Goal: Information Seeking & Learning: Learn about a topic

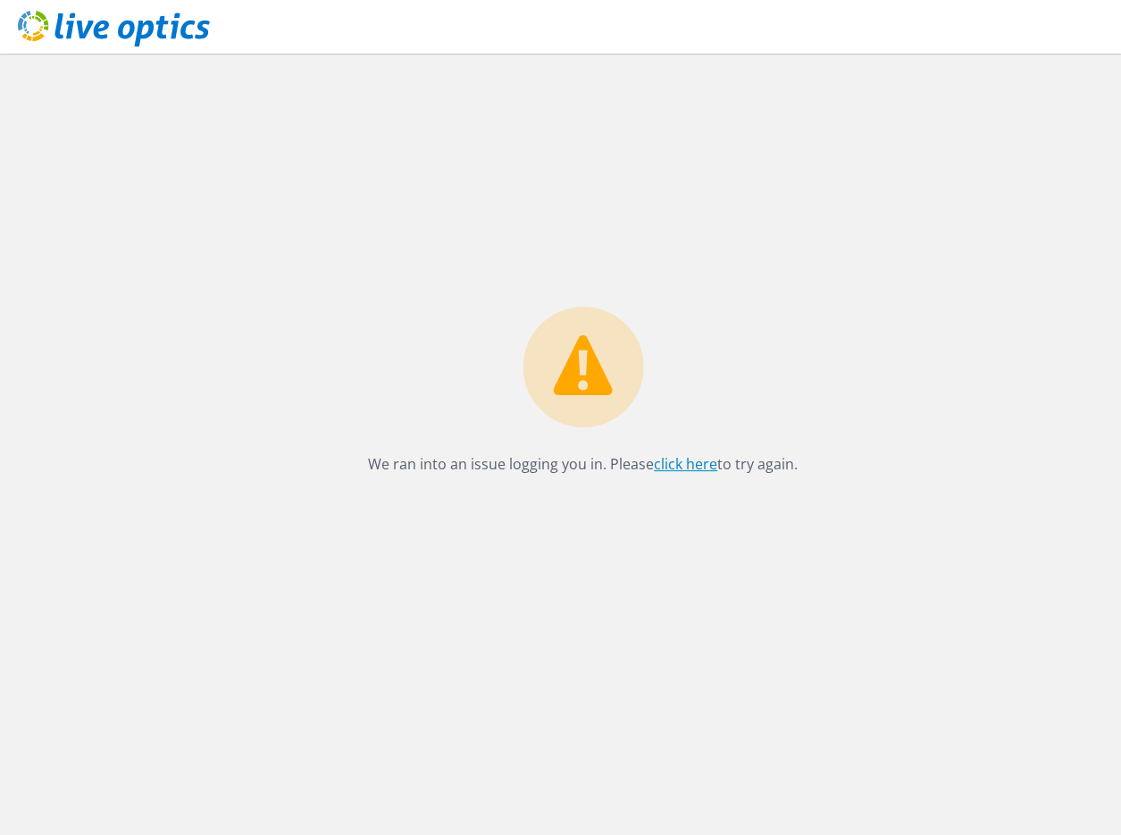
click at [667, 469] on link "click here" at bounding box center [685, 464] width 63 height 20
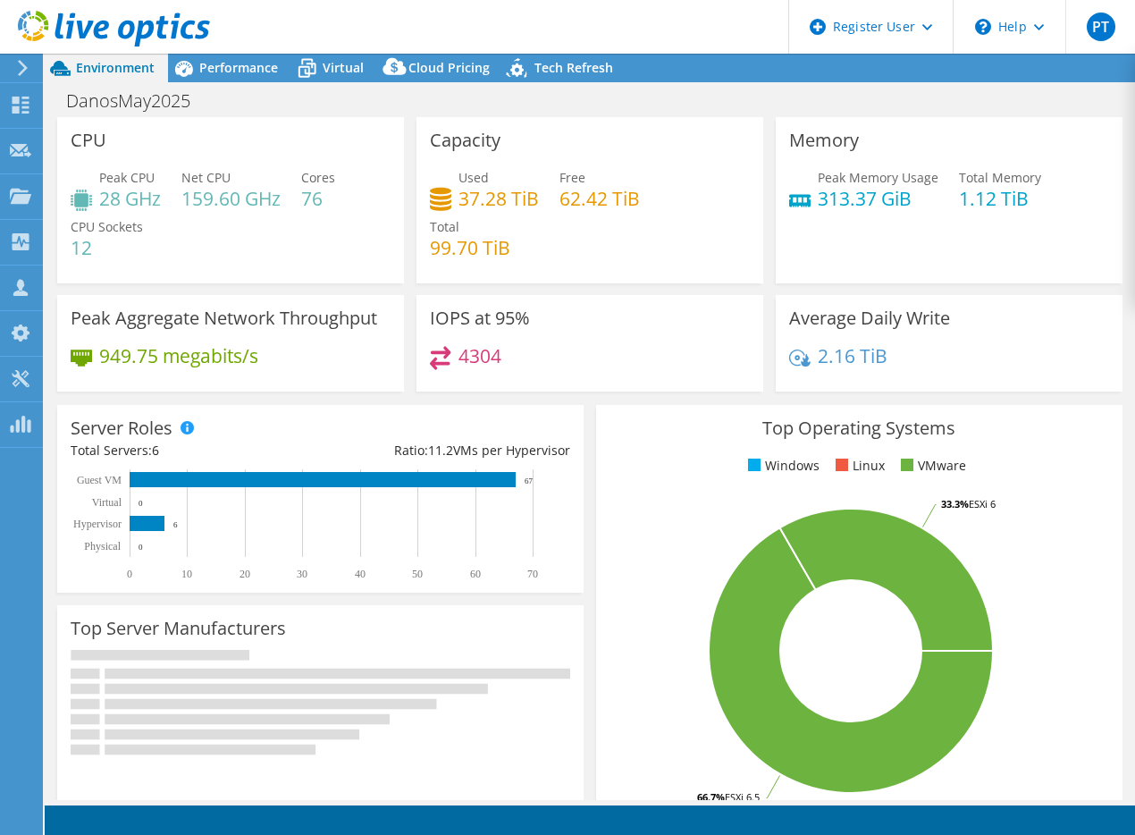
select select "USD"
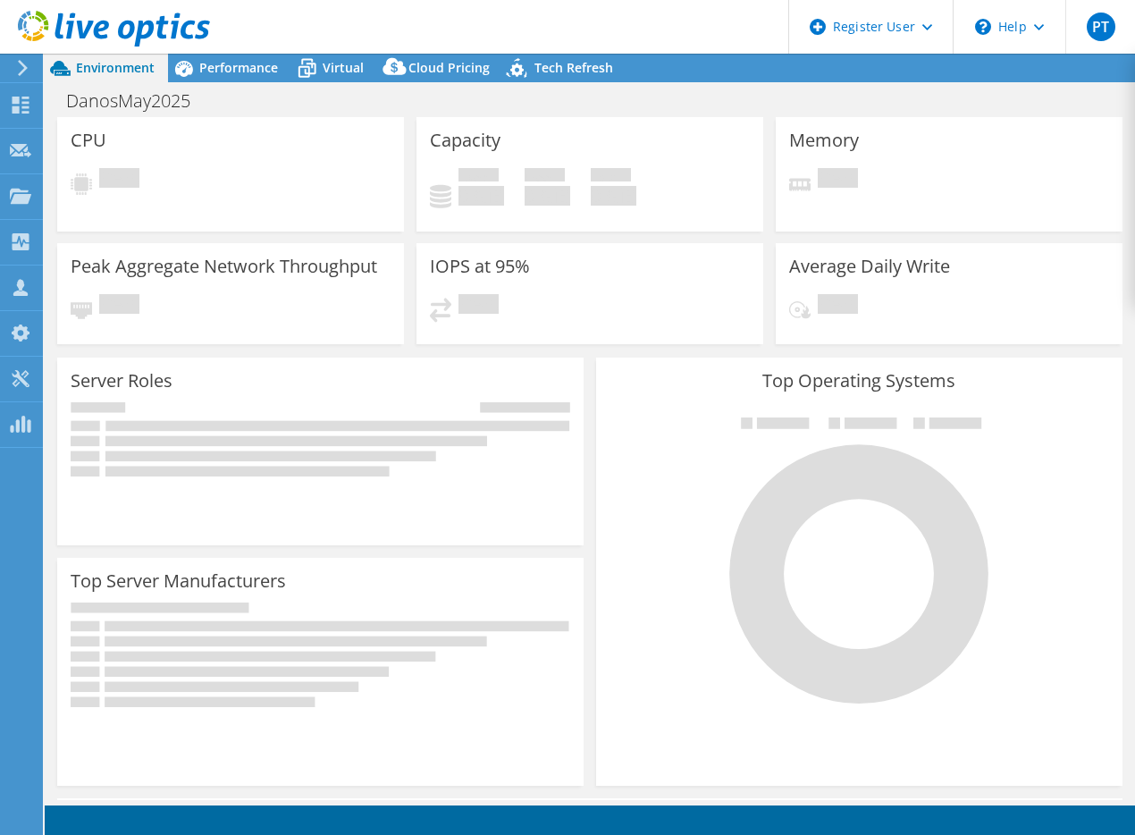
select select "USD"
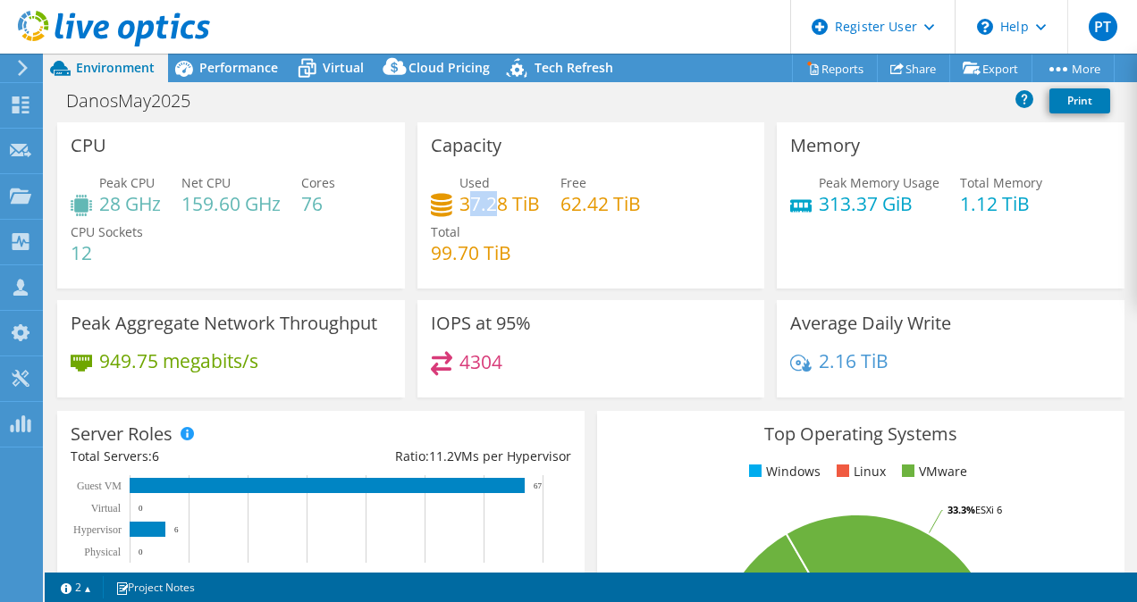
drag, startPoint x: 461, startPoint y: 210, endPoint x: 490, endPoint y: 207, distance: 28.7
click at [490, 207] on h4 "37.28 TiB" at bounding box center [499, 204] width 80 height 20
click at [245, 74] on span "Performance" at bounding box center [238, 67] width 79 height 17
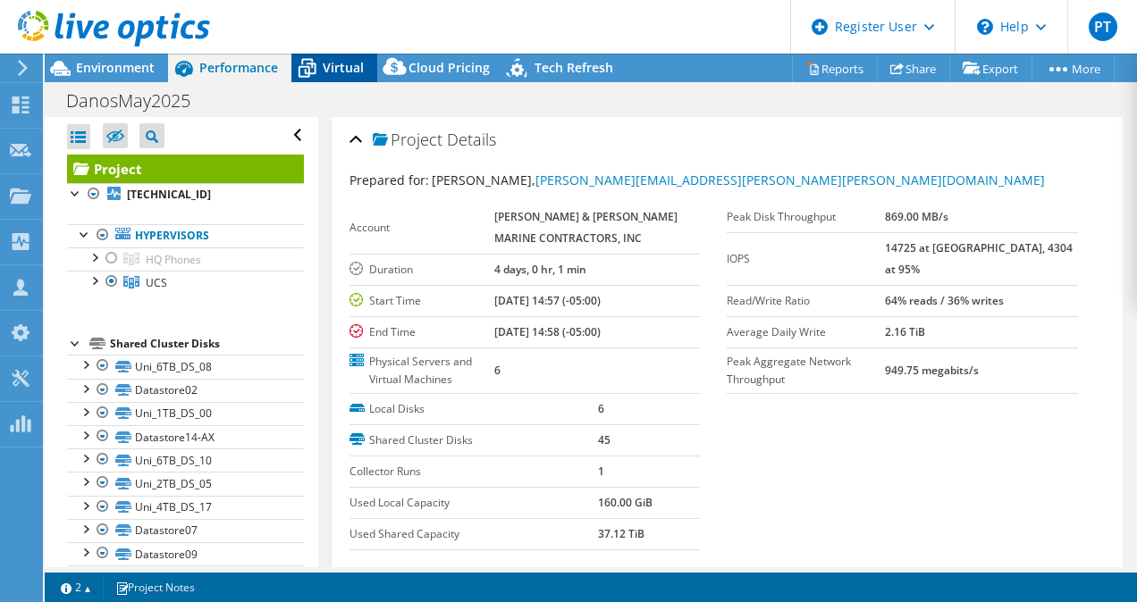
click at [313, 69] on icon at bounding box center [306, 68] width 31 height 31
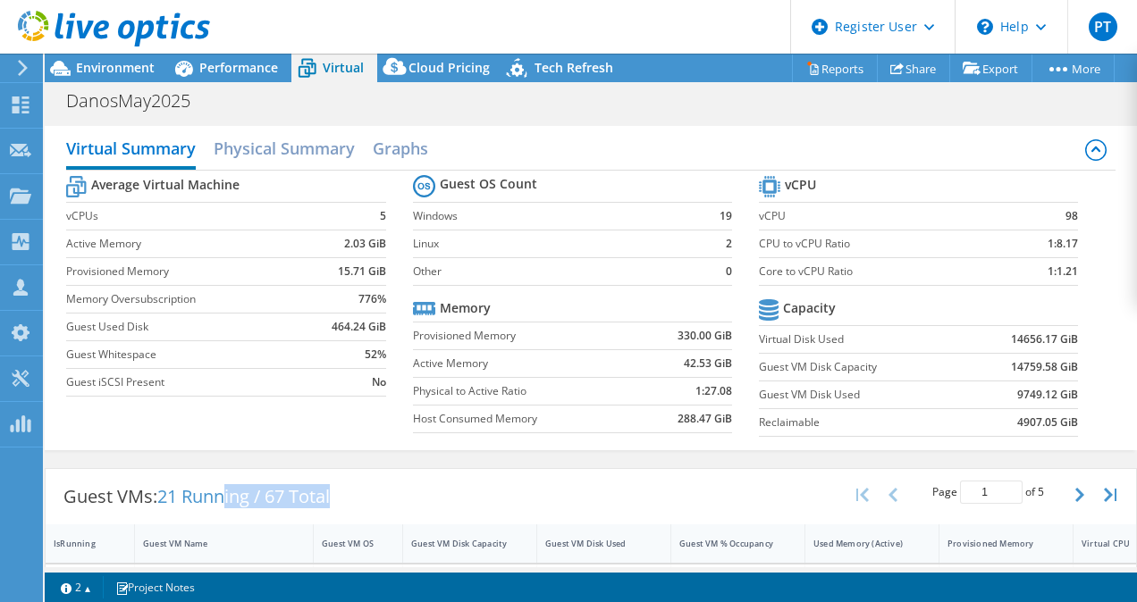
drag, startPoint x: 256, startPoint y: 491, endPoint x: 342, endPoint y: 489, distance: 85.8
click at [342, 489] on div "Guest VMs: 21 Running / 67 Total" at bounding box center [197, 496] width 302 height 55
drag, startPoint x: 251, startPoint y: 496, endPoint x: 199, endPoint y: 505, distance: 52.6
click at [200, 505] on span "21 Running / 67 Total" at bounding box center [243, 496] width 172 height 24
drag, startPoint x: 161, startPoint y: 497, endPoint x: 260, endPoint y: 497, distance: 99.2
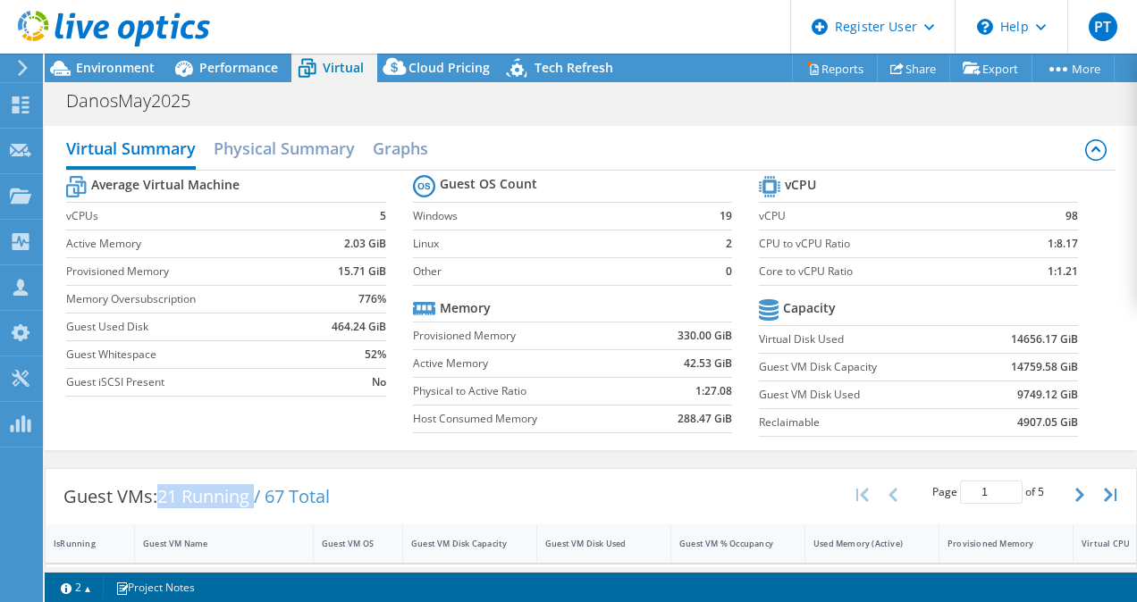
click at [260, 497] on div "Guest VMs: 21 Running / 67 Total" at bounding box center [197, 496] width 302 height 55
click at [388, 141] on h2 "Graphs" at bounding box center [400, 149] width 55 height 39
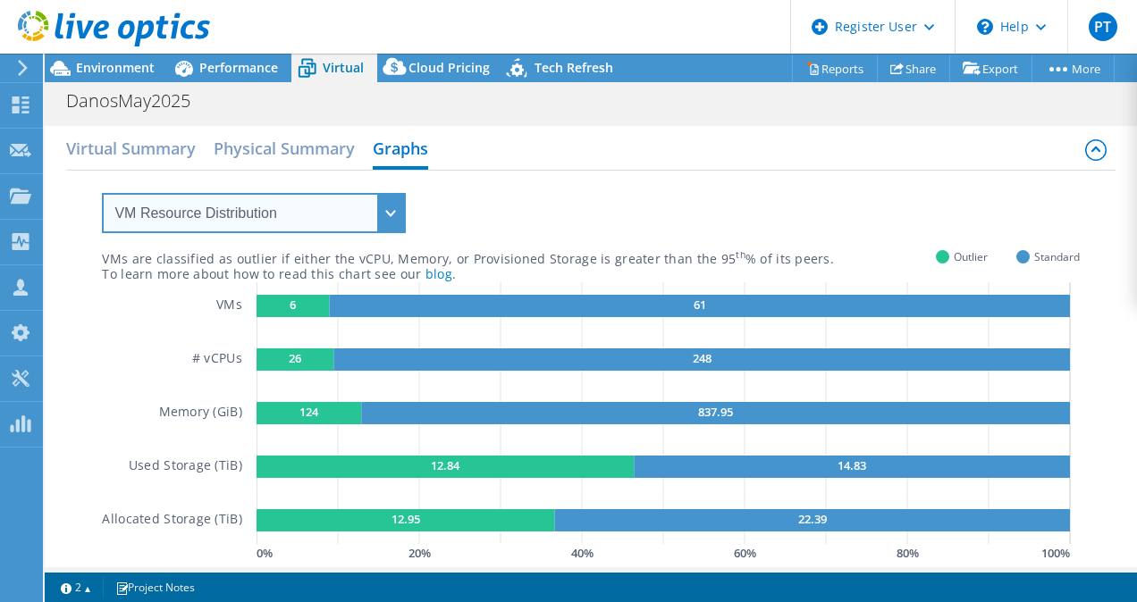
click at [210, 215] on select "VM Resource Distribution Provisioning Contrast Over Provisioning" at bounding box center [254, 213] width 304 height 40
select select "Over Provisioning"
click at [102, 193] on select "VM Resource Distribution Provisioning Contrast Over Provisioning" at bounding box center [254, 213] width 304 height 40
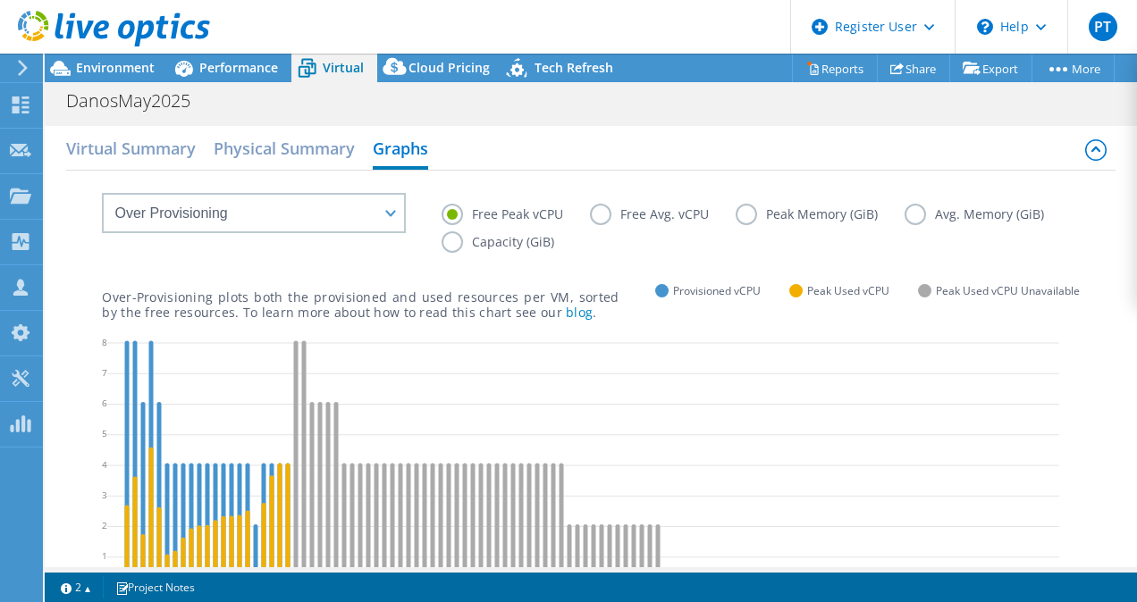
click at [581, 241] on label "Capacity (GiB)" at bounding box center [510, 241] width 139 height 21
click at [0, 0] on input "Capacity (GiB)" at bounding box center [0, 0] width 0 height 0
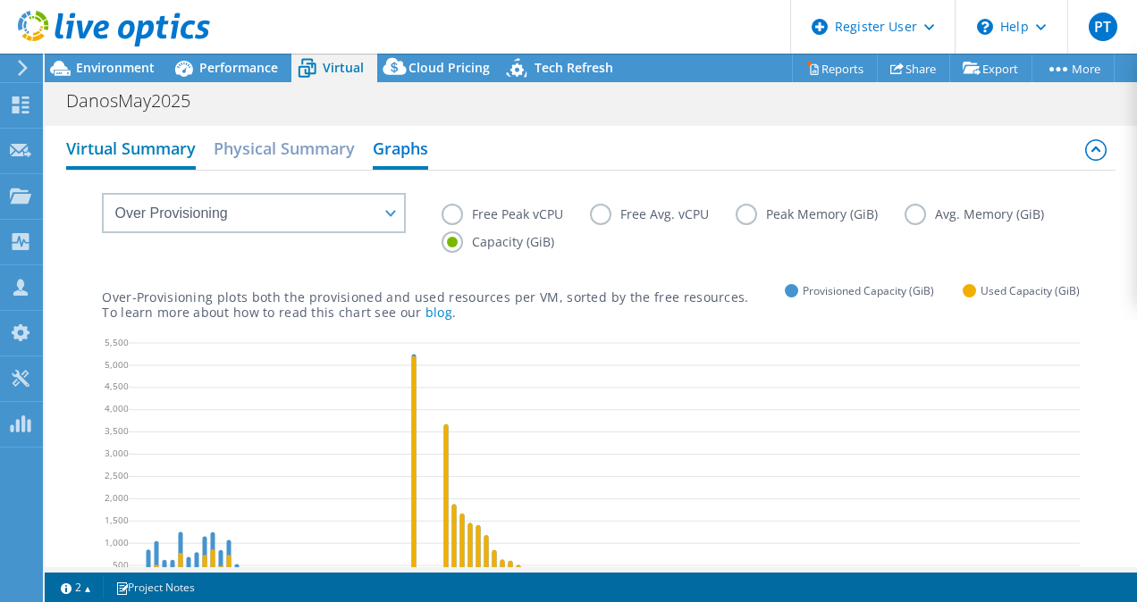
click at [104, 155] on h2 "Virtual Summary" at bounding box center [131, 149] width 130 height 39
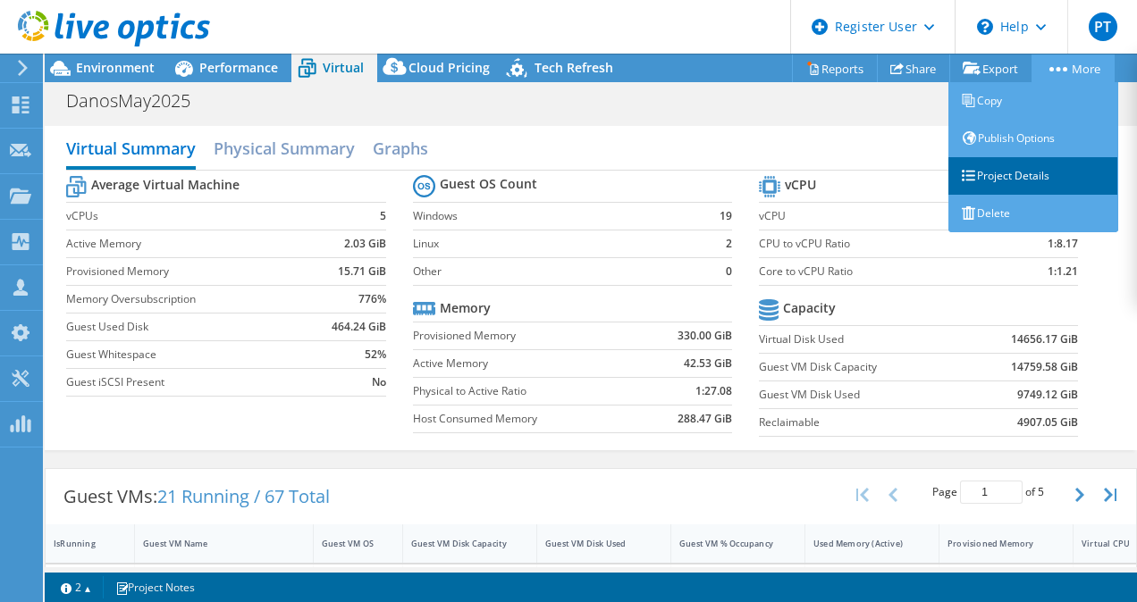
click at [1001, 180] on link "Project Details" at bounding box center [1033, 176] width 170 height 38
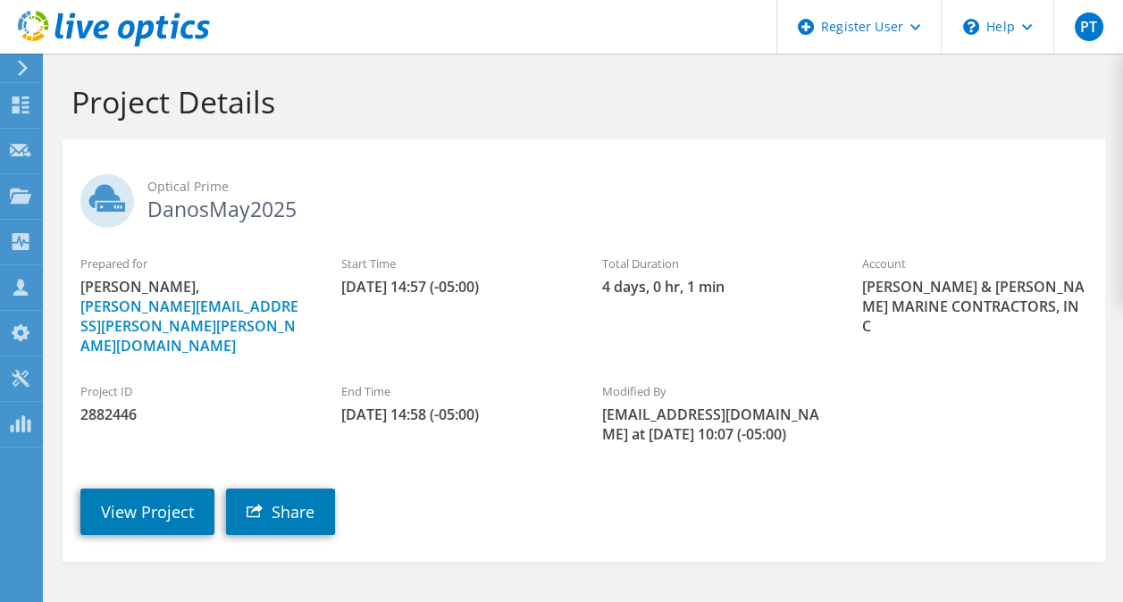
click at [340, 289] on div "Start Time 05/02/2025, 14:57 (-05:00)" at bounding box center [453, 276] width 261 height 60
drag, startPoint x: 340, startPoint y: 289, endPoint x: 373, endPoint y: 288, distance: 34.0
click at [373, 288] on div "Start Time 05/02/2025, 14:57 (-05:00)" at bounding box center [453, 276] width 261 height 60
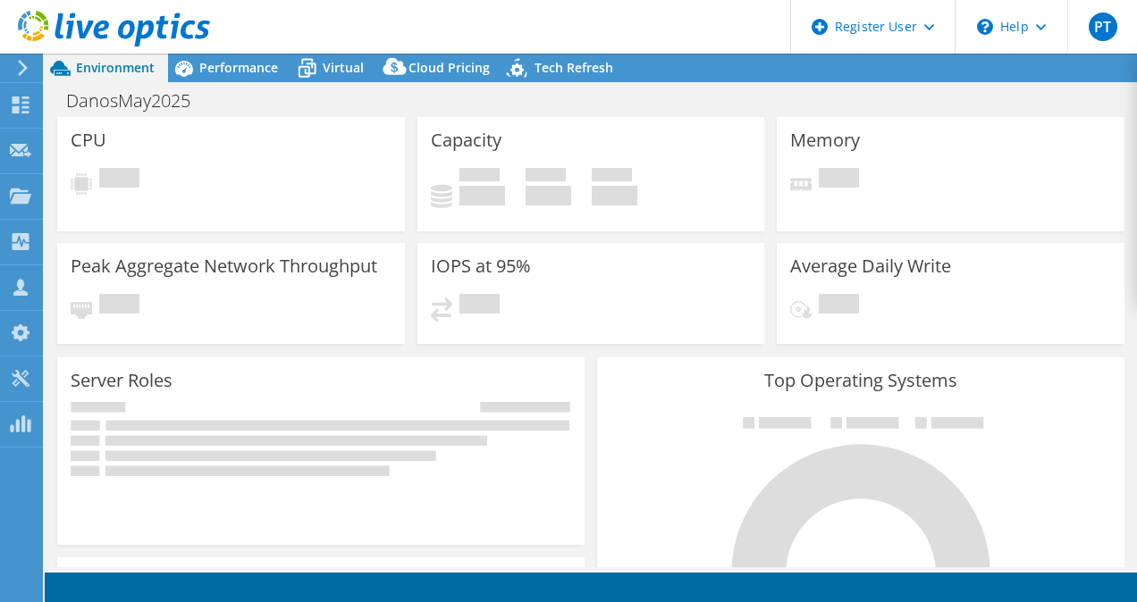
select select
select select "USD"
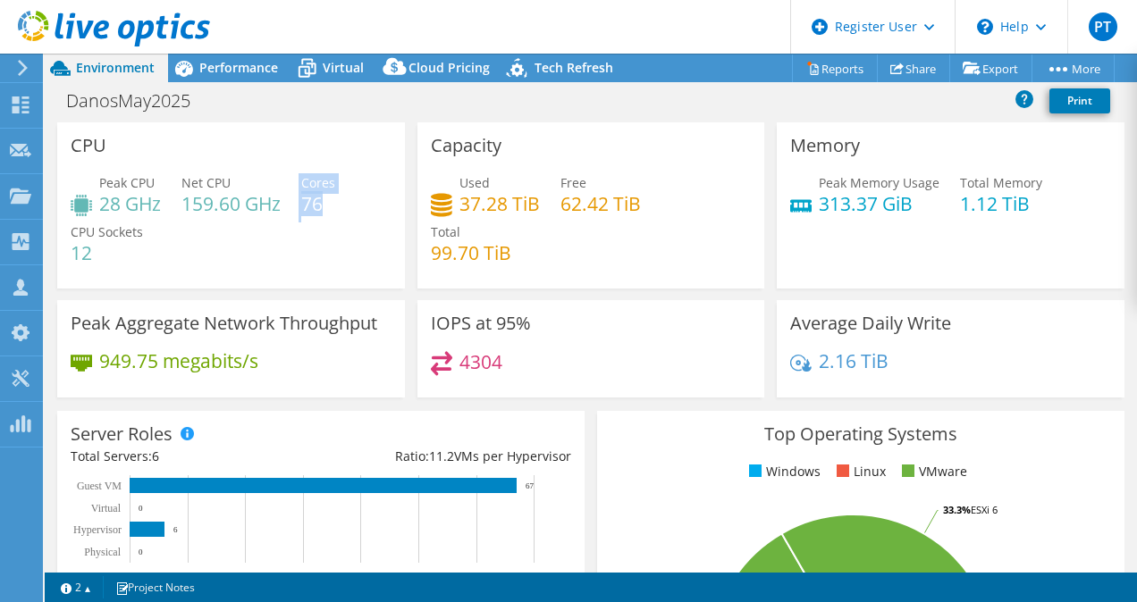
drag, startPoint x: 295, startPoint y: 207, endPoint x: 337, endPoint y: 206, distance: 42.0
click at [337, 206] on div "Peak CPU 28 GHz Net CPU 159.60 GHz Cores 76 CPU Sockets 12" at bounding box center [231, 226] width 321 height 107
click at [337, 207] on div "Peak CPU 28 GHz Net CPU 159.60 GHz Cores 76 CPU Sockets 12" at bounding box center [231, 226] width 321 height 107
click at [309, 206] on h4 "76" at bounding box center [318, 204] width 34 height 20
drag, startPoint x: 301, startPoint y: 198, endPoint x: 323, endPoint y: 200, distance: 22.4
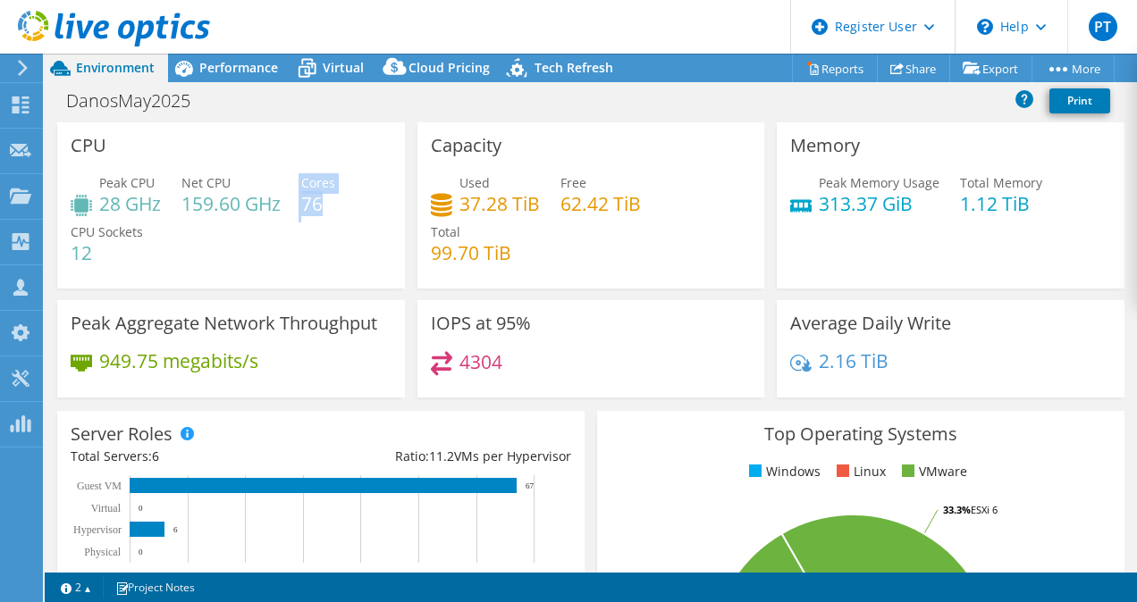
click at [323, 200] on div "Peak CPU 28 GHz Net CPU 159.60 GHz Cores 76 CPU Sockets 12" at bounding box center [231, 226] width 321 height 107
click at [250, 210] on h4 "159.60 GHz" at bounding box center [230, 204] width 99 height 20
drag, startPoint x: 452, startPoint y: 360, endPoint x: 493, endPoint y: 357, distance: 41.3
click at [493, 357] on div "4304" at bounding box center [466, 361] width 71 height 21
drag, startPoint x: 306, startPoint y: 202, endPoint x: 323, endPoint y: 202, distance: 17.0
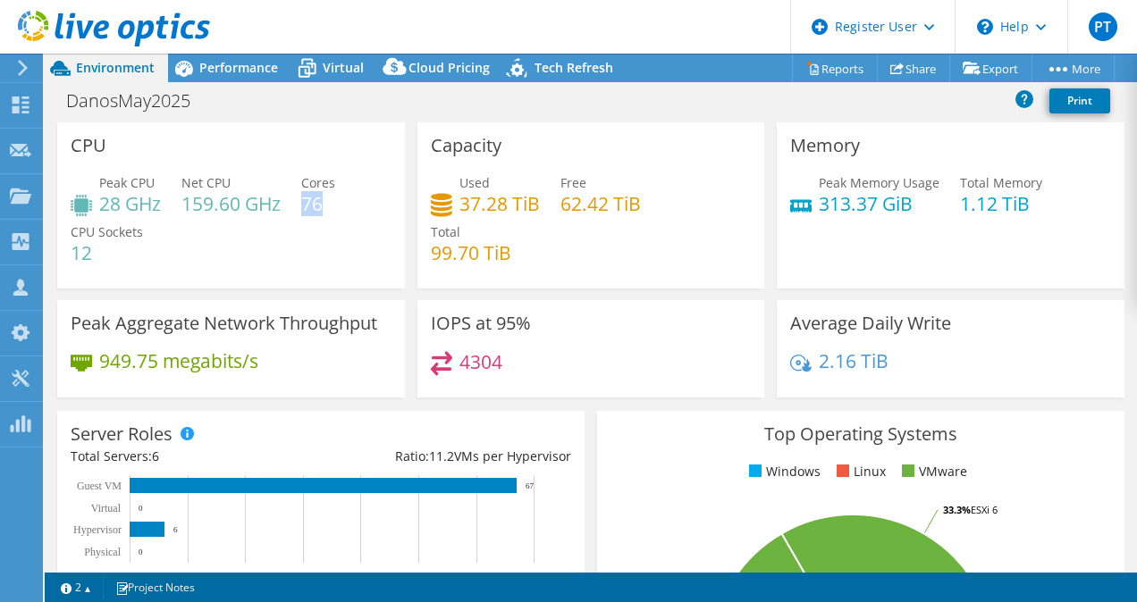
click at [323, 202] on h4 "76" at bounding box center [318, 204] width 34 height 20
